Goal: Information Seeking & Learning: Learn about a topic

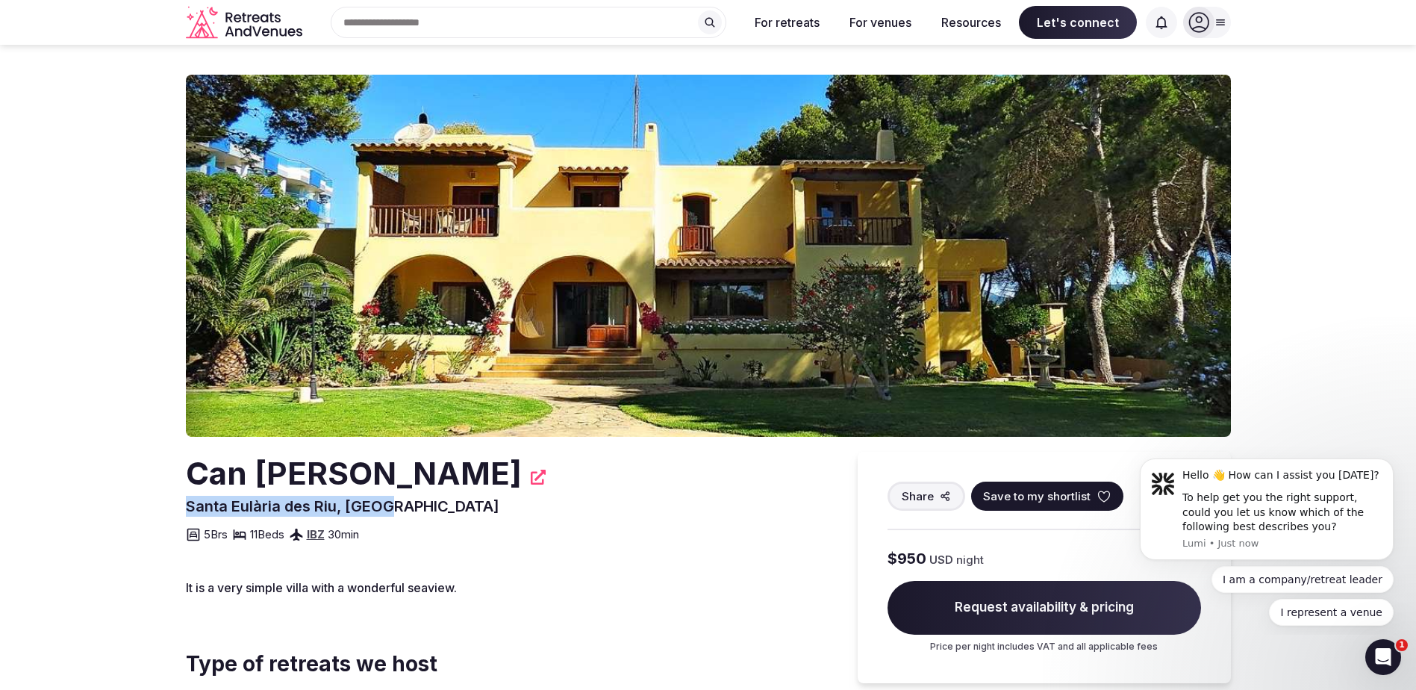
drag, startPoint x: 391, startPoint y: 508, endPoint x: 170, endPoint y: 505, distance: 221.0
click at [165, 505] on section "Can [PERSON_NAME] Eulària des Riu, [GEOGRAPHIC_DATA] Share Save to my shortlist…" at bounding box center [708, 493] width 1416 height 897
drag, startPoint x: 170, startPoint y: 505, endPoint x: 272, endPoint y: 511, distance: 101.7
copy span "Santa Eulària des Riu, [GEOGRAPHIC_DATA]"
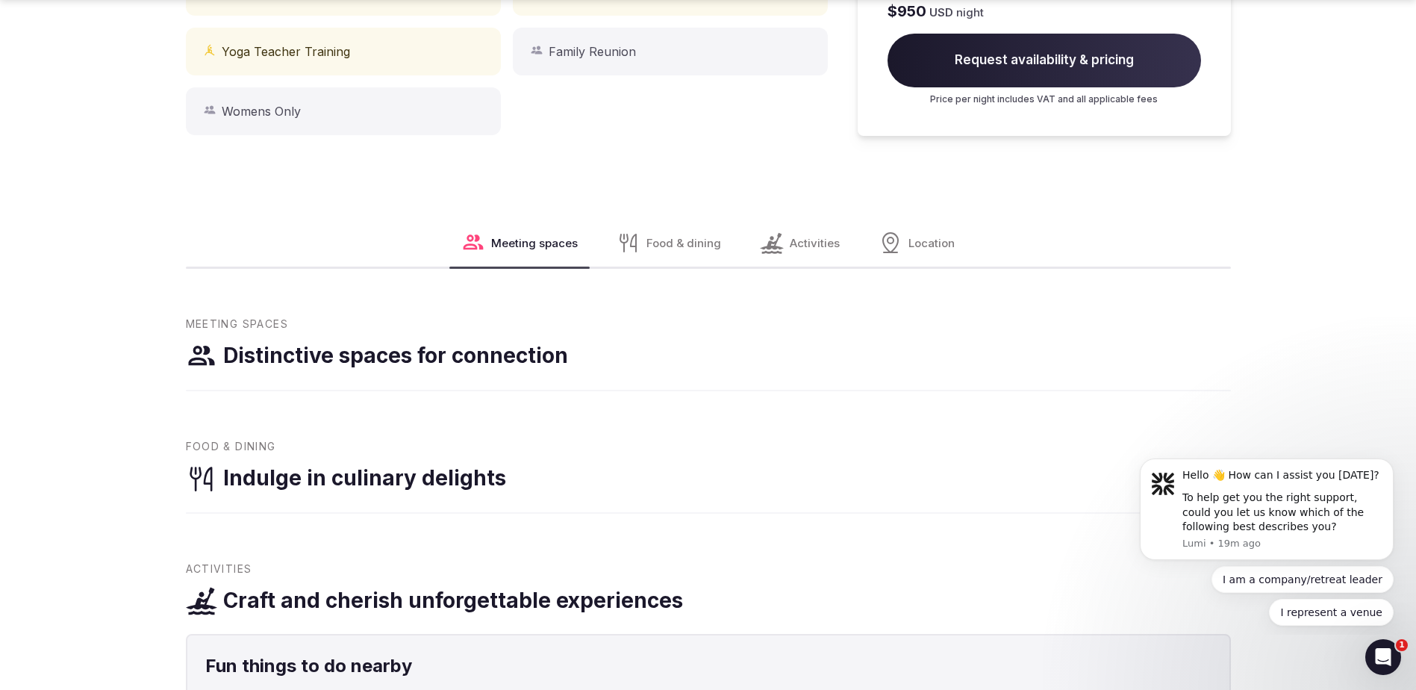
scroll to position [747, 0]
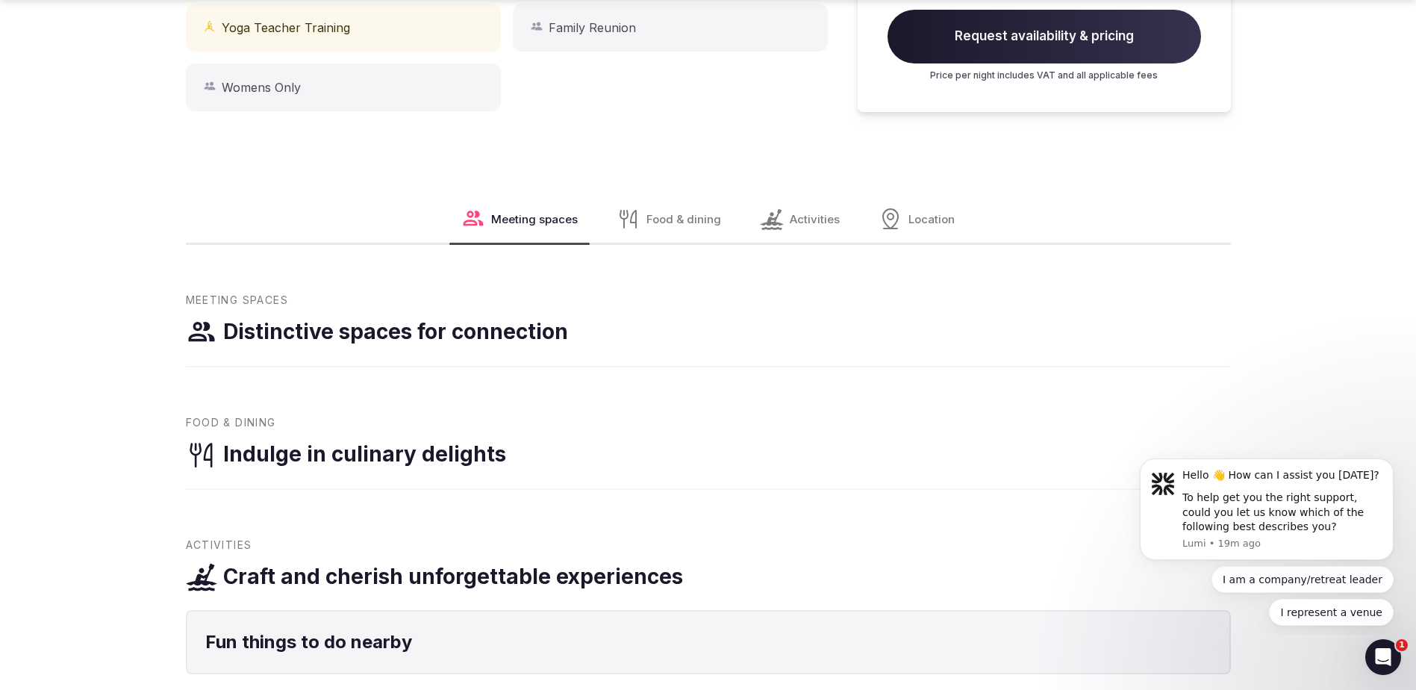
click at [932, 225] on span "Location" at bounding box center [932, 219] width 46 height 16
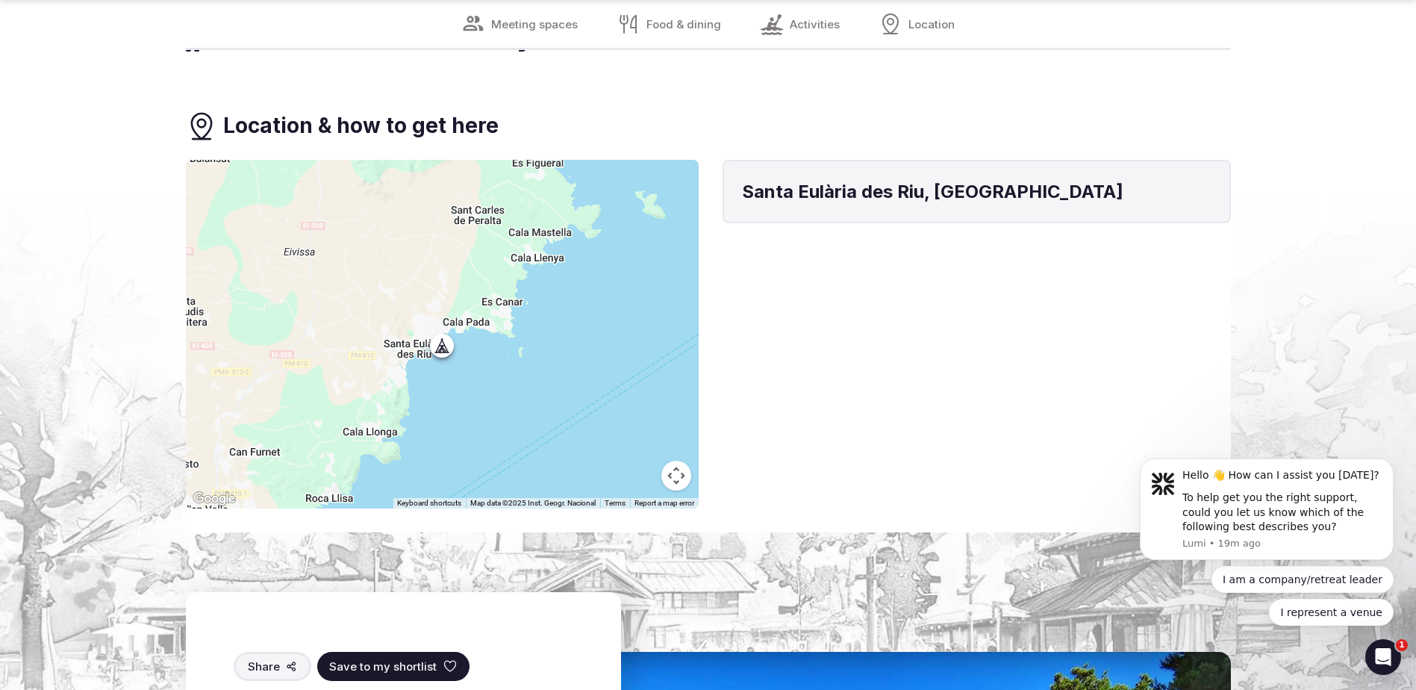
scroll to position [1474, 0]
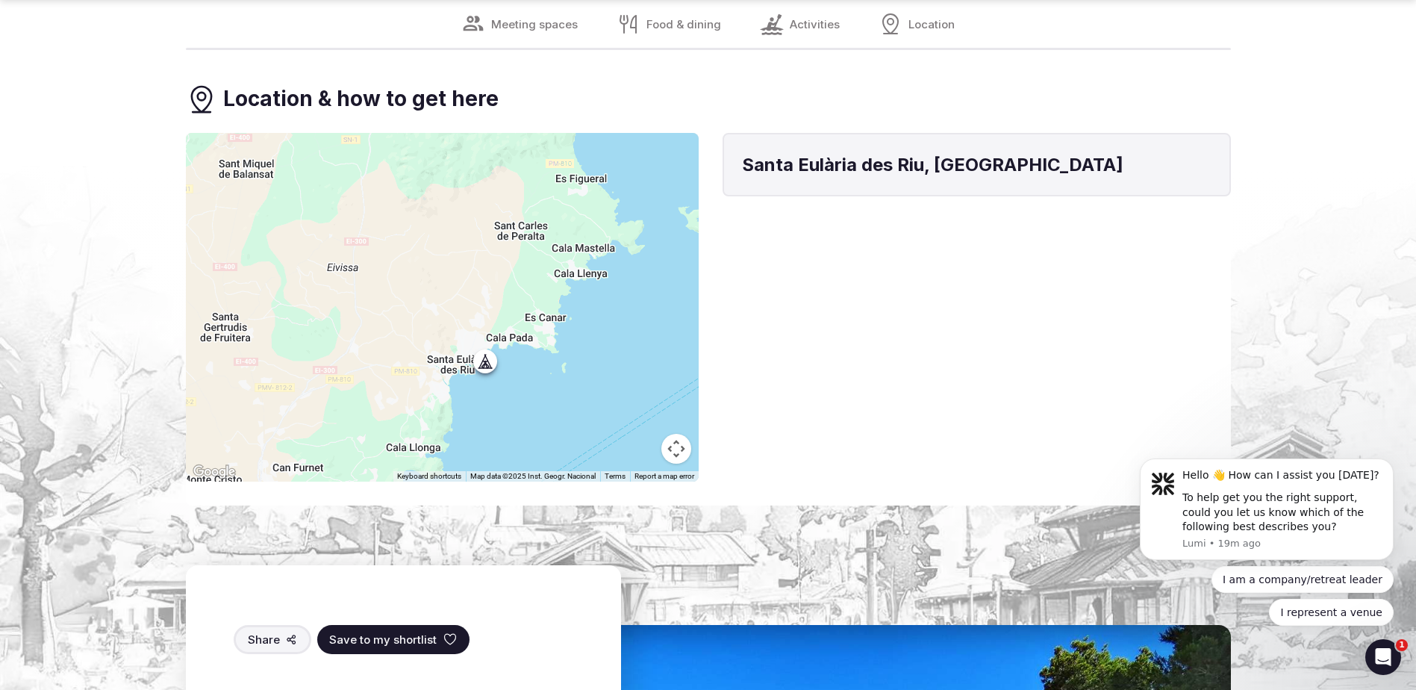
drag, startPoint x: 410, startPoint y: 384, endPoint x: 456, endPoint y: 426, distance: 62.4
click at [456, 426] on div at bounding box center [442, 307] width 513 height 349
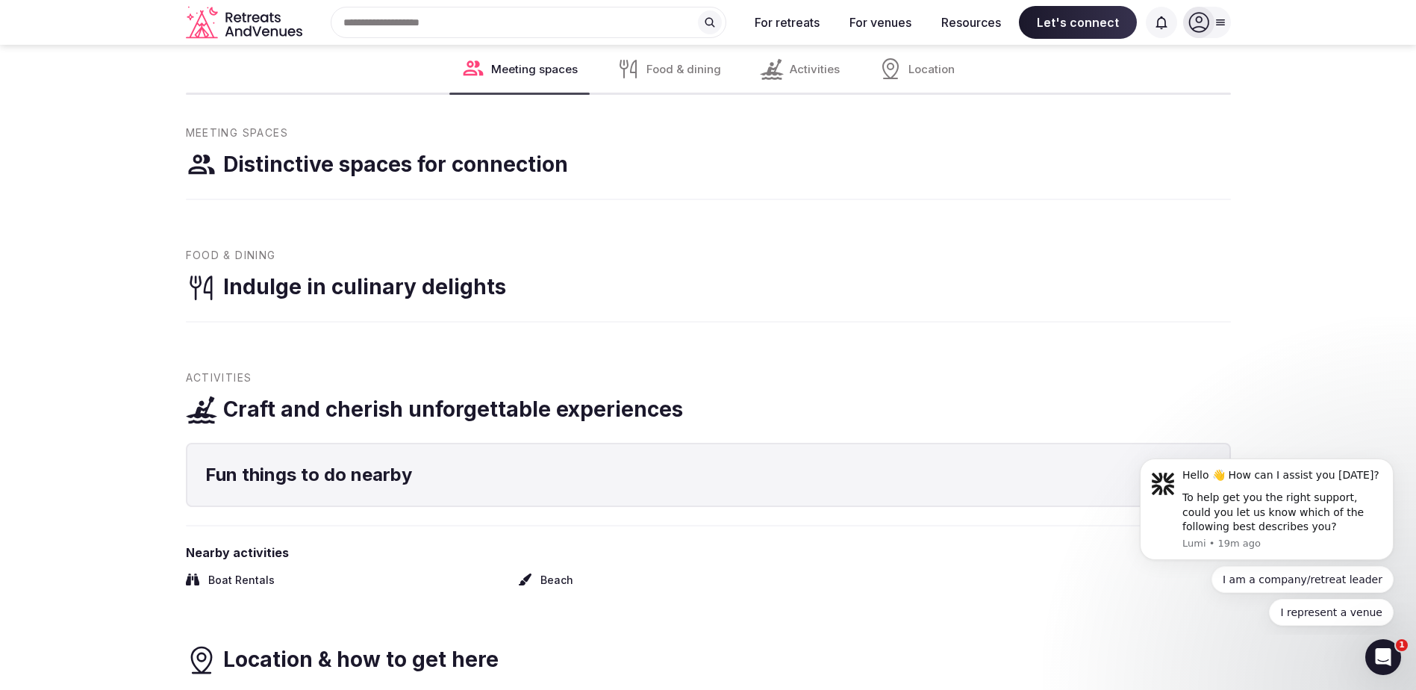
scroll to position [541, 0]
